Goal: Manage account settings

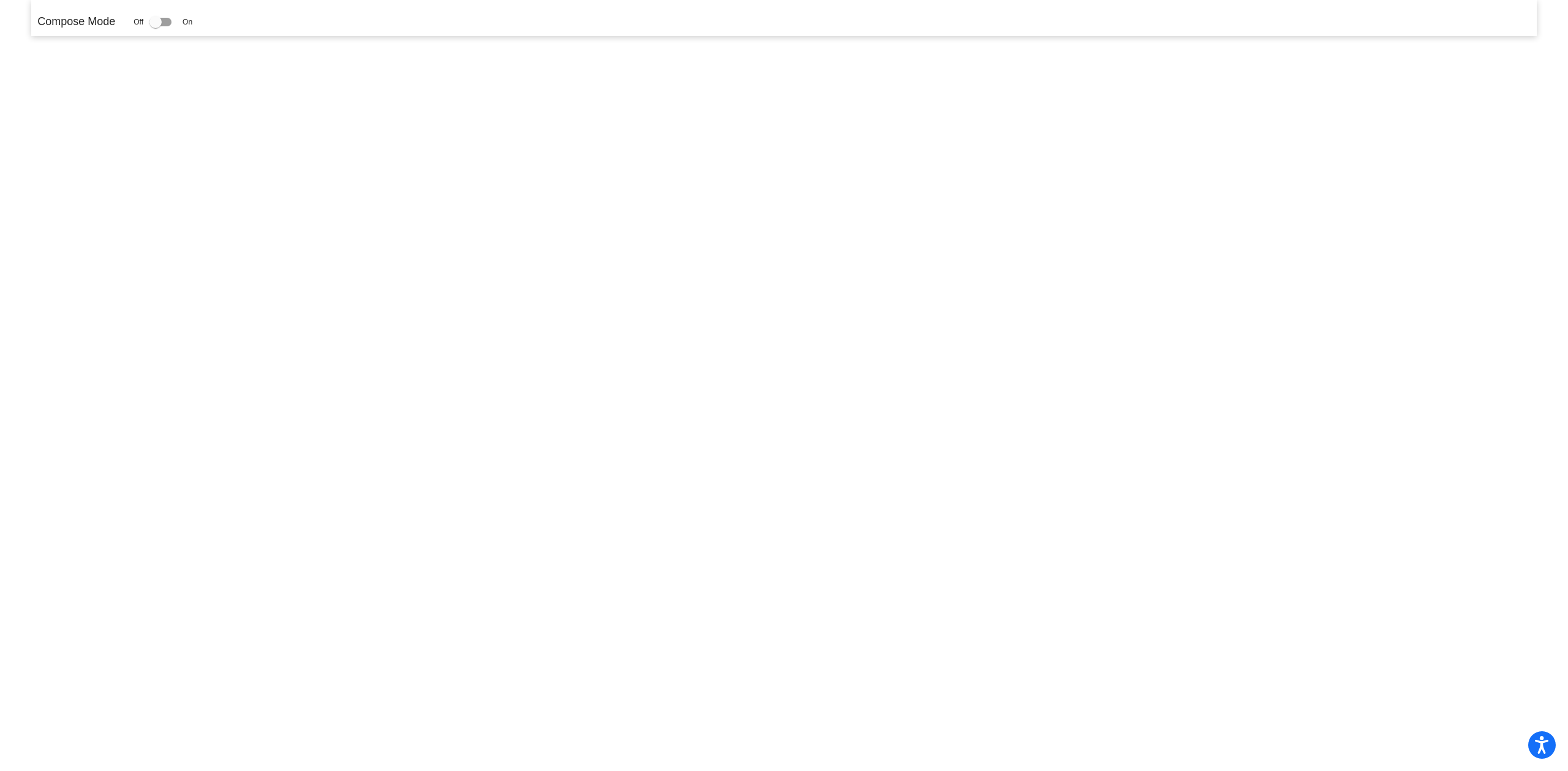
click at [153, 18] on div at bounding box center [156, 22] width 13 height 13
click at [155, 26] on input "checkbox" at bounding box center [155, 26] width 1 height 1
checkbox input "true"
drag, startPoint x: 155, startPoint y: 20, endPoint x: 180, endPoint y: 20, distance: 25.0
click at [180, 20] on div "Off On" at bounding box center [162, 22] width 59 height 15
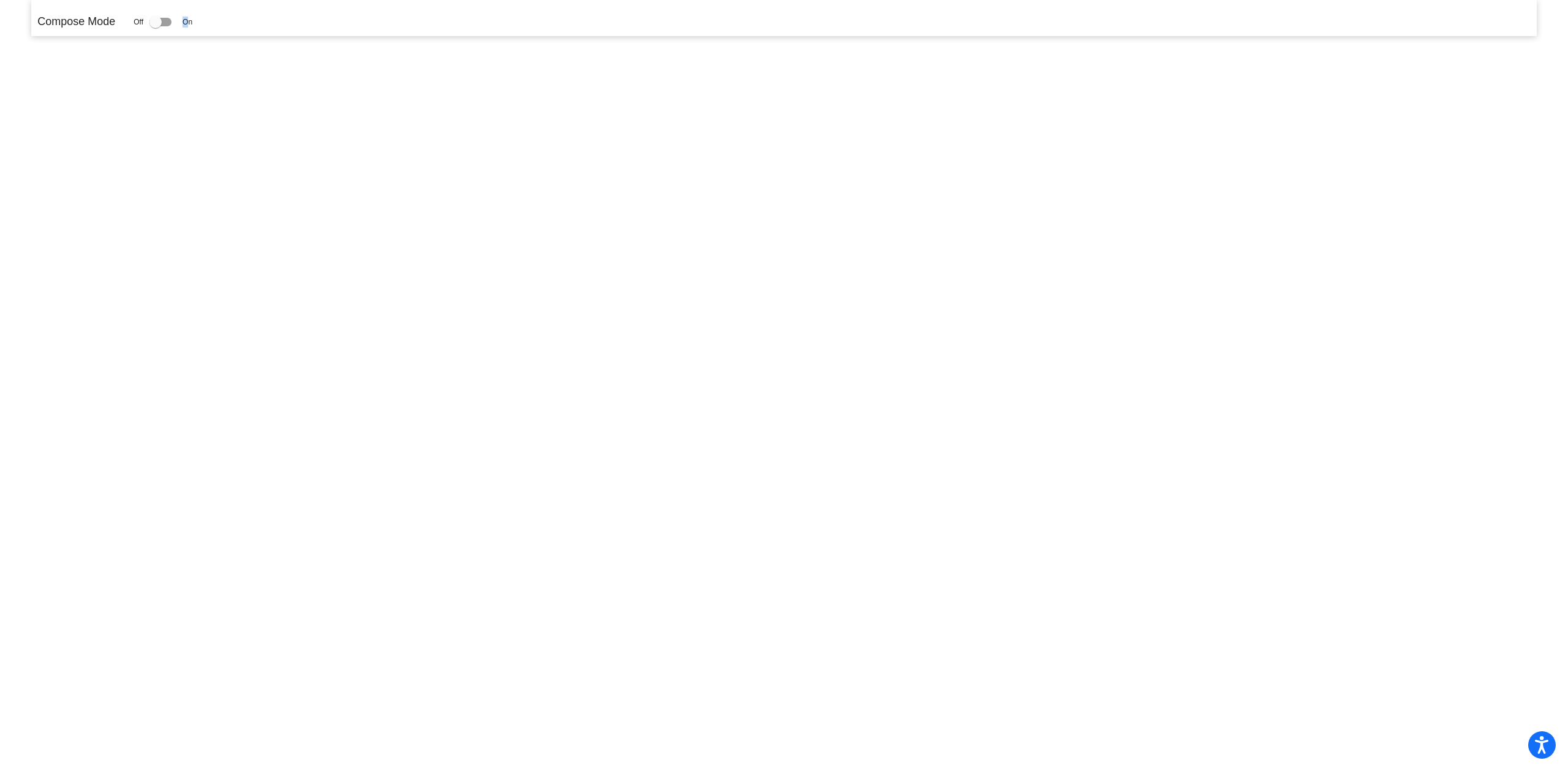
drag, startPoint x: 153, startPoint y: 17, endPoint x: 354, endPoint y: 13, distance: 201.0
click at [191, 20] on div "Off On" at bounding box center [162, 22] width 59 height 15
